Goal: Information Seeking & Learning: Learn about a topic

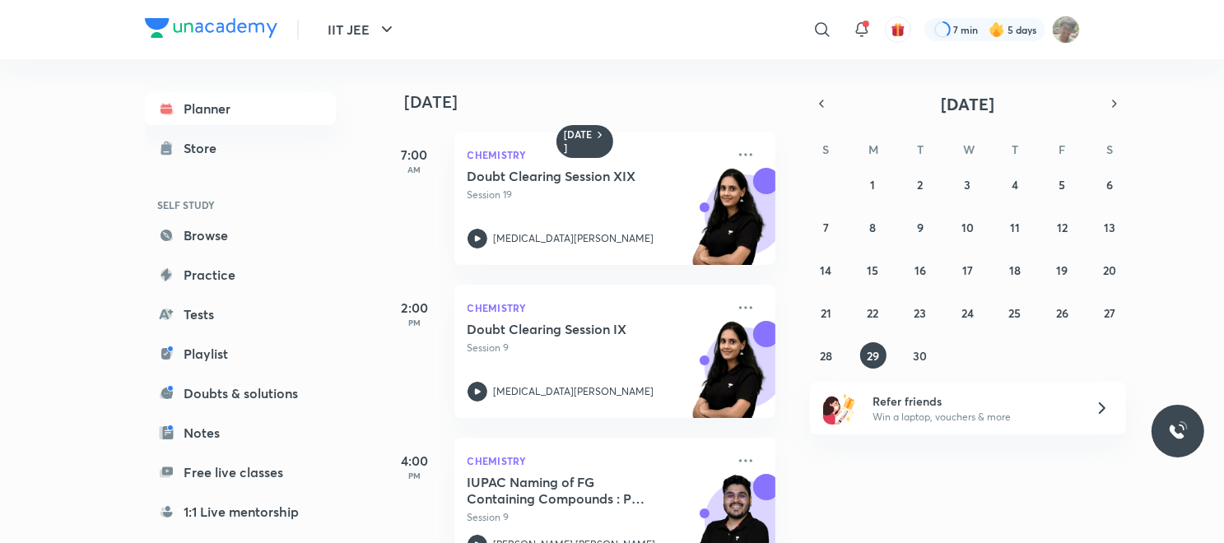
scroll to position [367, 0]
